Goal: Task Accomplishment & Management: Use online tool/utility

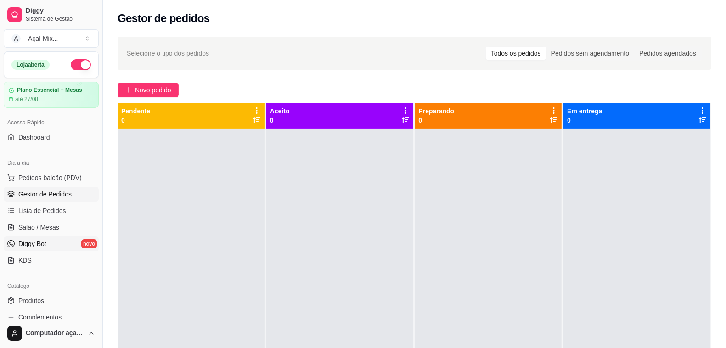
click at [31, 240] on span "Diggy Bot" at bounding box center [32, 243] width 28 height 9
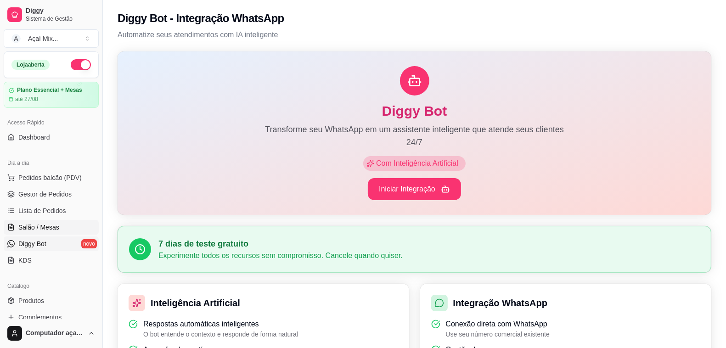
click at [34, 230] on span "Salão / Mesas" at bounding box center [38, 227] width 41 height 9
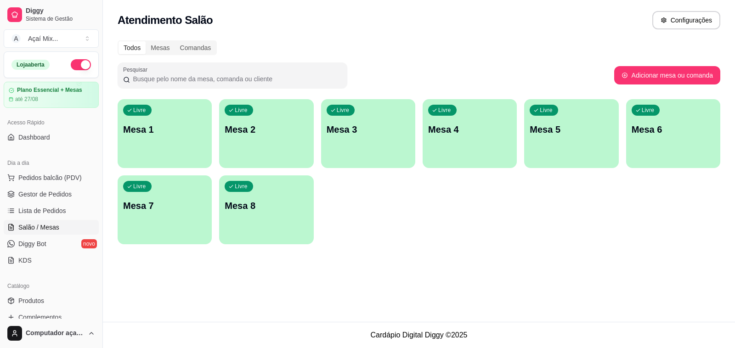
click at [183, 138] on div "Livre Mesa 1" at bounding box center [165, 128] width 94 height 58
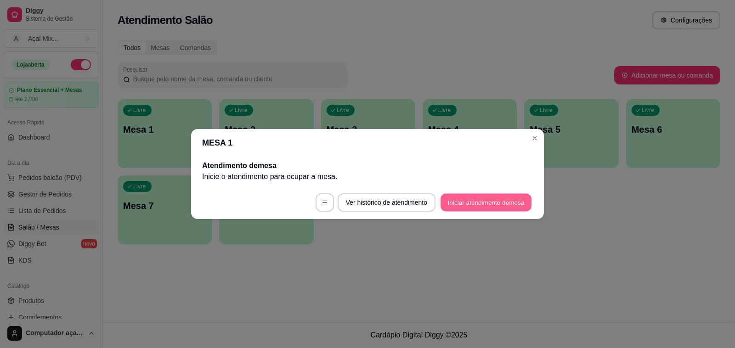
click at [518, 210] on button "Iniciar atendimento de mesa" at bounding box center [486, 203] width 91 height 18
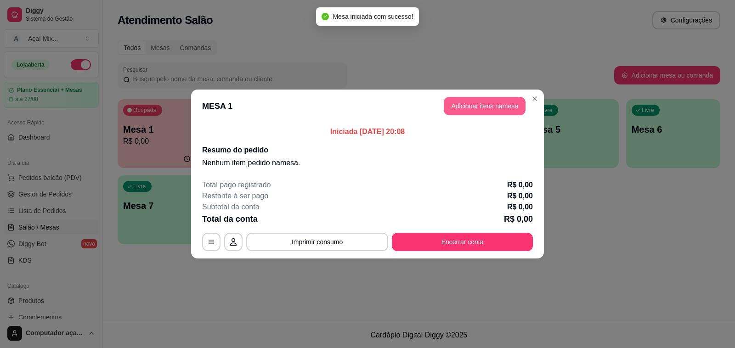
click at [468, 102] on button "Adicionar itens na mesa" at bounding box center [485, 106] width 82 height 18
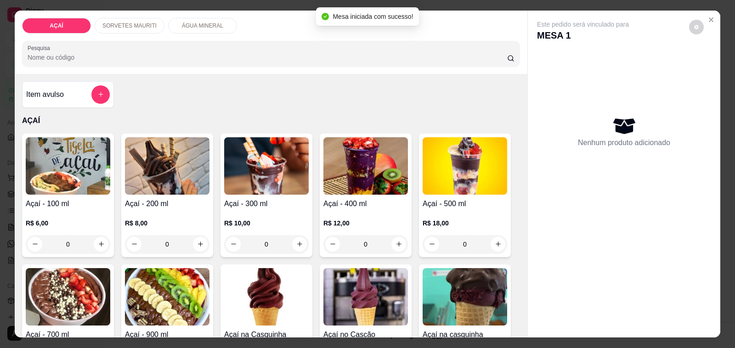
click at [258, 210] on div "R$ 10,00 0" at bounding box center [266, 232] width 85 height 44
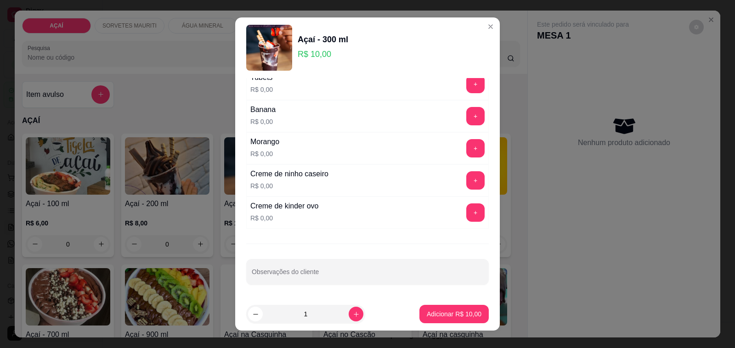
scroll to position [1210, 0]
click at [467, 187] on button "+" at bounding box center [476, 181] width 18 height 18
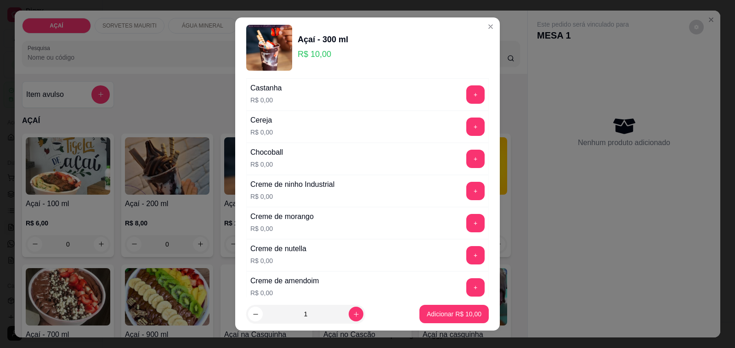
scroll to position [119, 0]
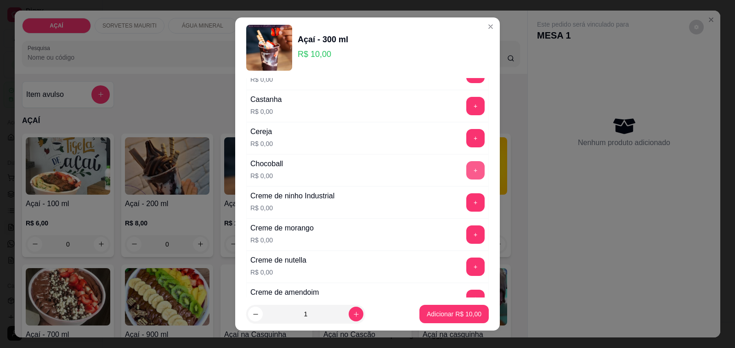
click at [466, 176] on button "+" at bounding box center [475, 170] width 18 height 18
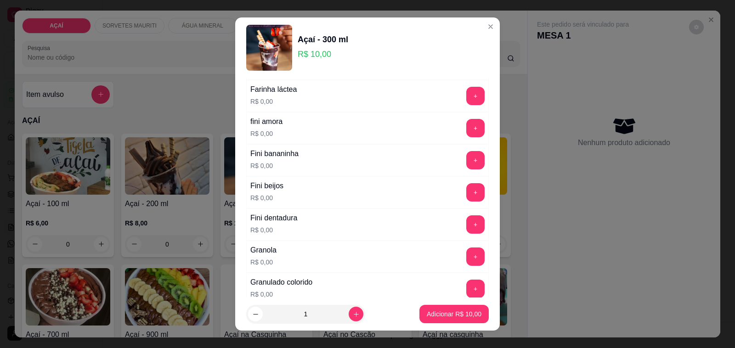
scroll to position [635, 0]
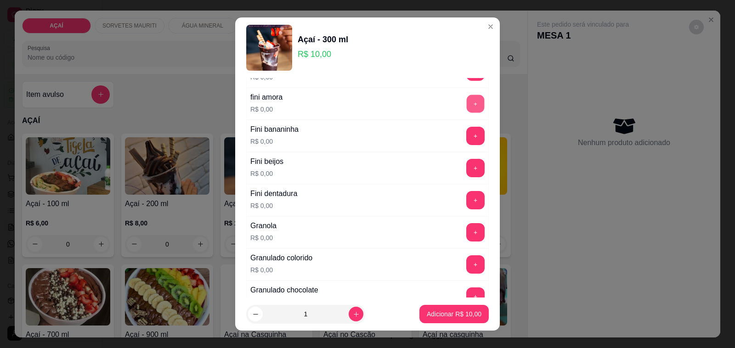
click at [467, 113] on button "+" at bounding box center [476, 104] width 18 height 18
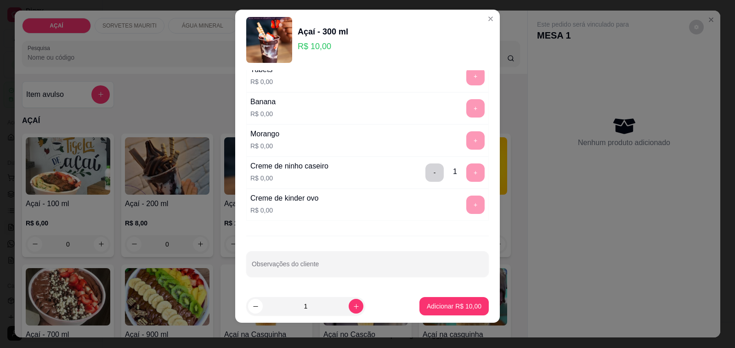
scroll to position [12, 0]
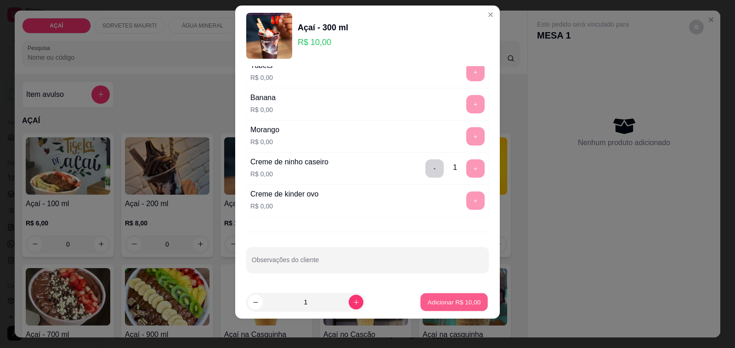
click at [451, 306] on p "Adicionar R$ 10,00" at bounding box center [454, 302] width 53 height 9
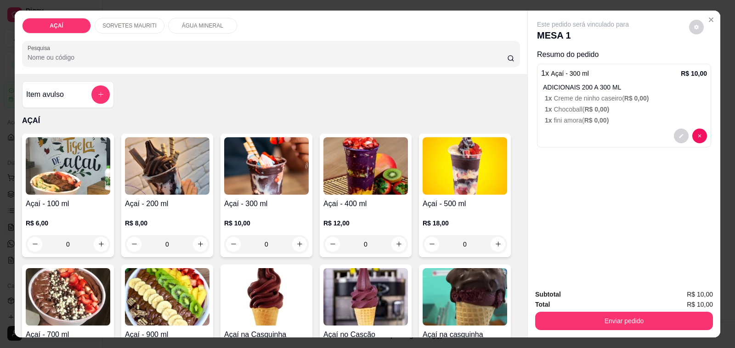
click at [542, 310] on div "Enviar pedido" at bounding box center [624, 320] width 178 height 21
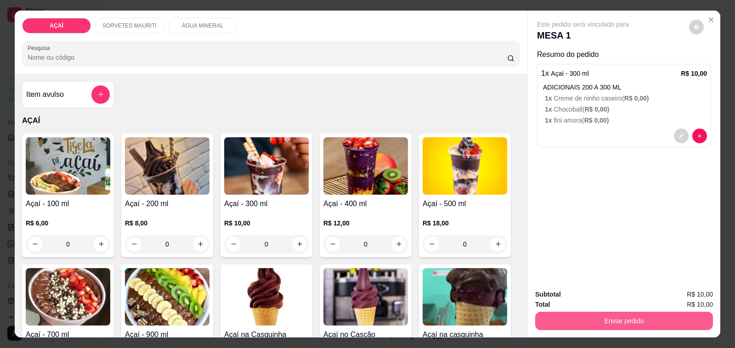
click at [545, 312] on button "Enviar pedido" at bounding box center [624, 321] width 178 height 18
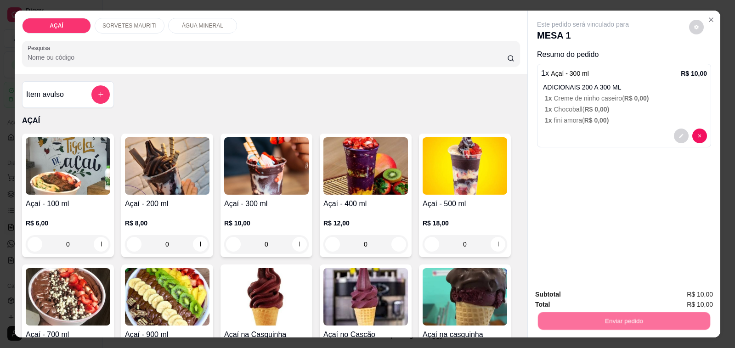
click at [557, 295] on button "Não registrar e enviar pedido" at bounding box center [593, 294] width 93 height 17
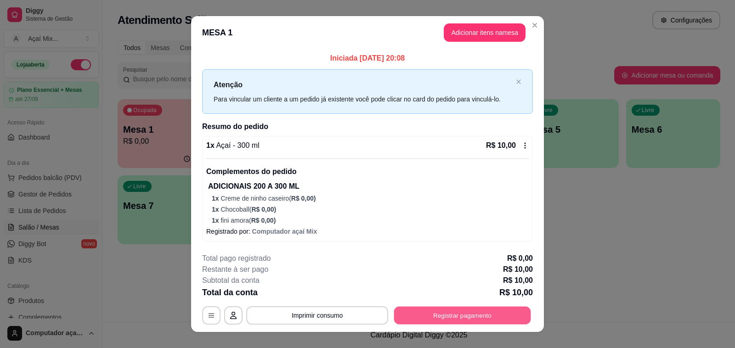
click at [490, 315] on button "Registrar pagamento" at bounding box center [462, 316] width 137 height 18
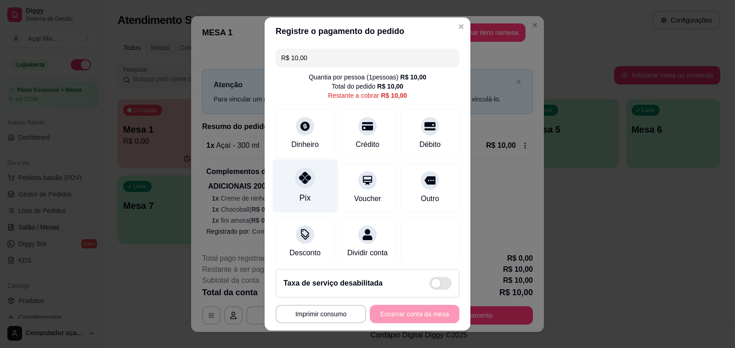
click at [306, 180] on div at bounding box center [305, 178] width 20 height 20
type input "R$ 0,00"
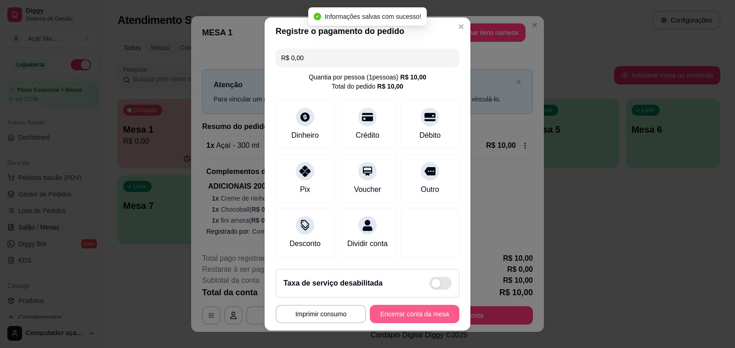
click at [392, 319] on button "Encerrar conta da mesa" at bounding box center [415, 314] width 90 height 18
